Goal: Find contact information: Obtain details needed to contact an individual or organization

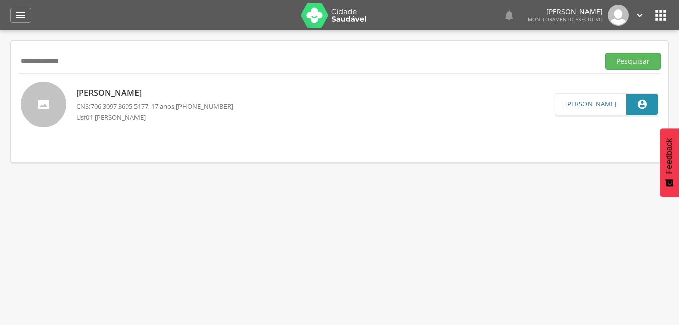
click at [63, 59] on input "**********" at bounding box center [306, 61] width 577 height 17
paste input "text"
click at [637, 62] on button "Pesquisar" at bounding box center [633, 61] width 56 height 17
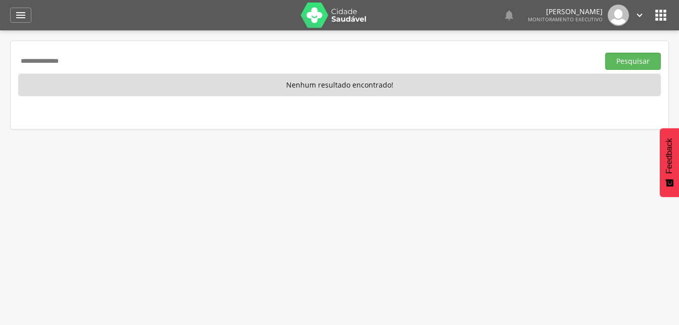
click at [84, 61] on input "**********" at bounding box center [306, 61] width 577 height 17
paste input "text"
click at [619, 62] on button "Pesquisar" at bounding box center [633, 61] width 56 height 17
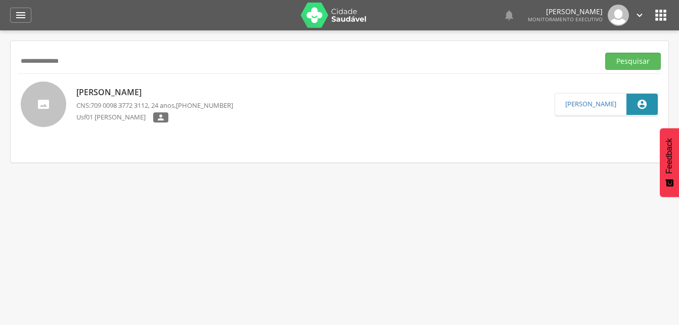
click at [82, 105] on p "CNS: 709 0098 3772 3112 , 24 anos, [PHONE_NUMBER]" at bounding box center [154, 106] width 157 height 10
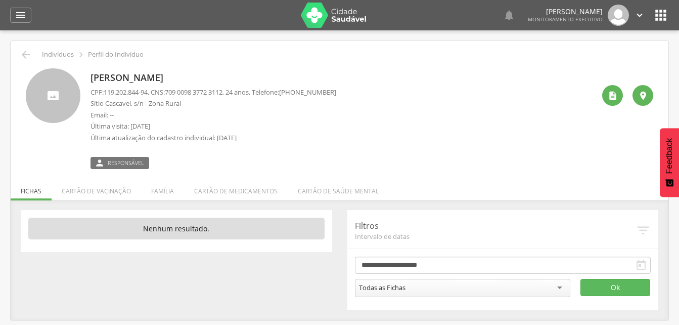
drag, startPoint x: 343, startPoint y: 94, endPoint x: 295, endPoint y: 96, distance: 48.1
click at [295, 96] on span "[PHONE_NUMBER]" at bounding box center [307, 91] width 57 height 9
drag, startPoint x: 295, startPoint y: 96, endPoint x: 305, endPoint y: 95, distance: 10.1
copy span "[PHONE_NUMBER]"
click at [22, 56] on icon "" at bounding box center [26, 55] width 12 height 12
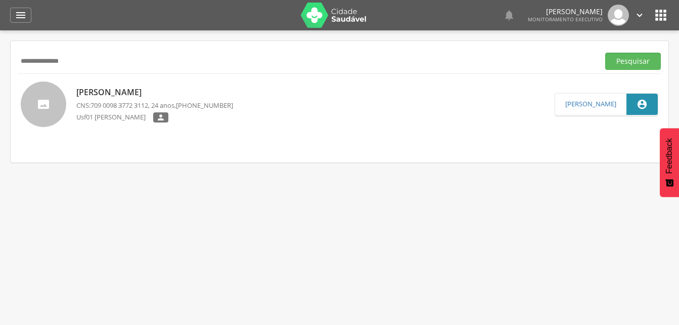
drag, startPoint x: 94, startPoint y: 63, endPoint x: 62, endPoint y: 60, distance: 32.0
click at [62, 60] on input "**********" at bounding box center [306, 61] width 577 height 17
paste input "text"
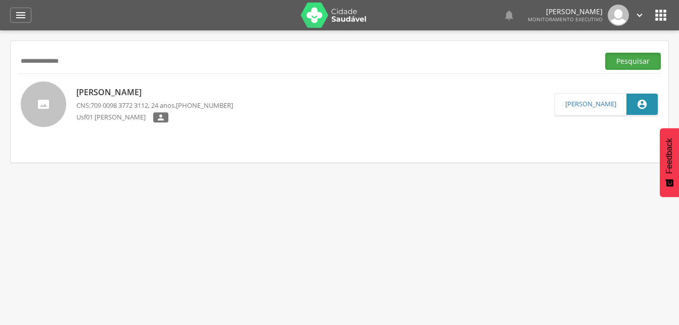
click at [627, 63] on button "Pesquisar" at bounding box center [633, 61] width 56 height 17
click at [125, 117] on p "Usf01 [PERSON_NAME]" at bounding box center [114, 118] width 77 height 10
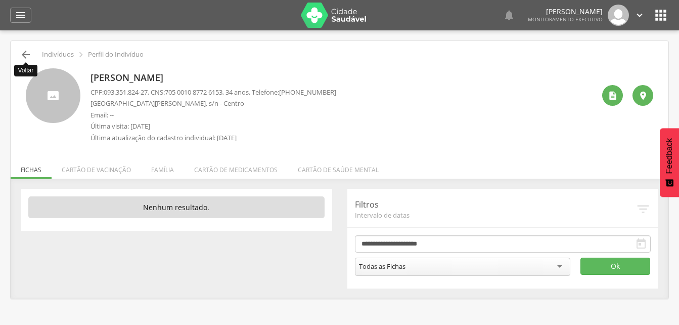
click at [24, 56] on icon "" at bounding box center [26, 55] width 12 height 12
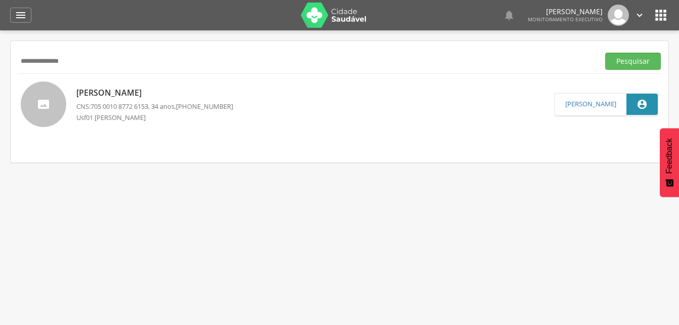
click at [85, 64] on input "**********" at bounding box center [306, 61] width 577 height 17
paste input "text"
type input "**********"
click at [631, 64] on button "Pesquisar" at bounding box center [633, 61] width 56 height 17
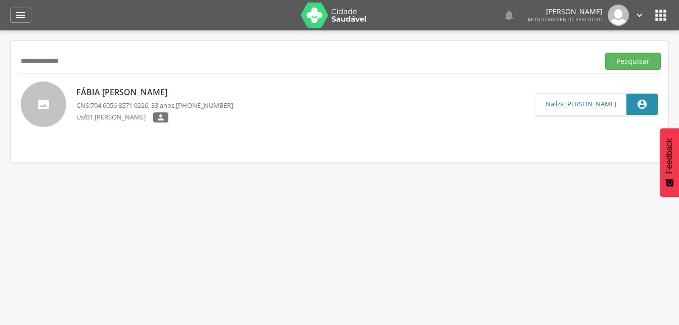
click at [117, 117] on p "Usf01 [PERSON_NAME]" at bounding box center [114, 117] width 77 height 11
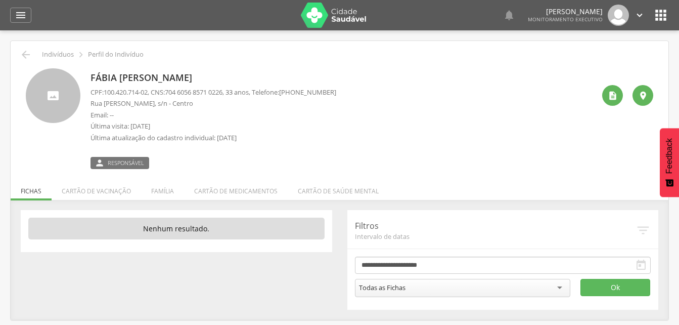
drag, startPoint x: 342, startPoint y: 94, endPoint x: 294, endPoint y: 94, distance: 48.0
click at [294, 94] on span "[PHONE_NUMBER]" at bounding box center [307, 91] width 57 height 9
copy span "[PHONE_NUMBER]"
